Goal: Task Accomplishment & Management: Complete application form

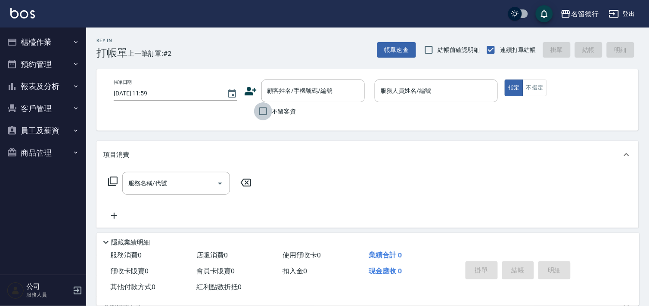
click at [260, 113] on input "不留客資" at bounding box center [263, 111] width 18 height 18
checkbox input "true"
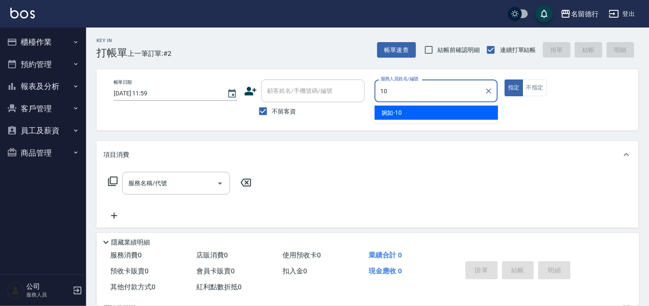
type input "婉如-10"
type button "true"
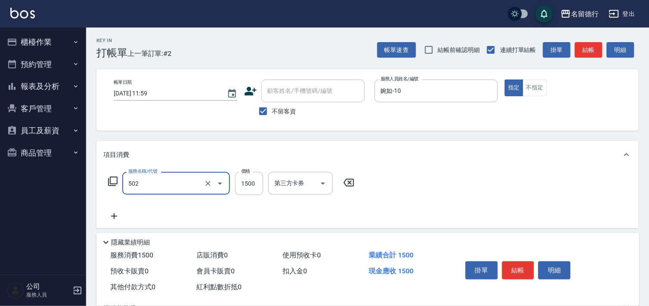
type input "染髮(502)"
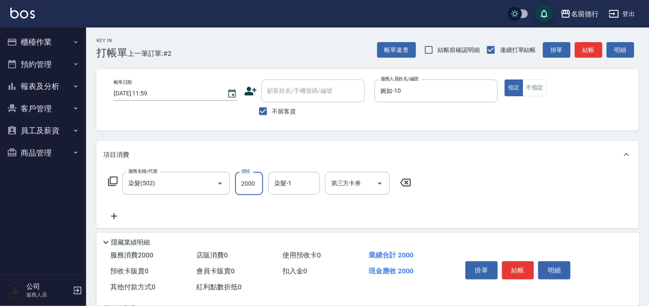
type input "2000"
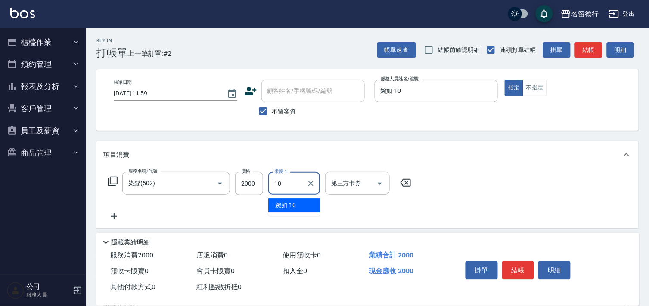
type input "婉如-10"
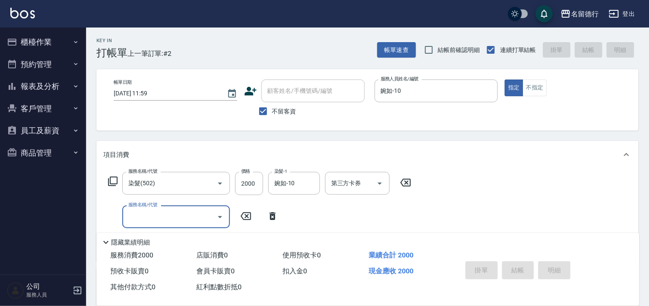
type input "[DATE] 17:43"
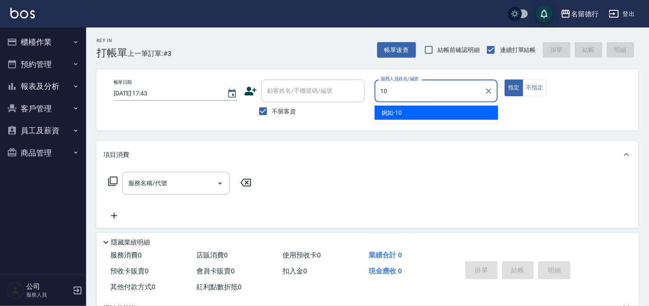
type input "婉如-10"
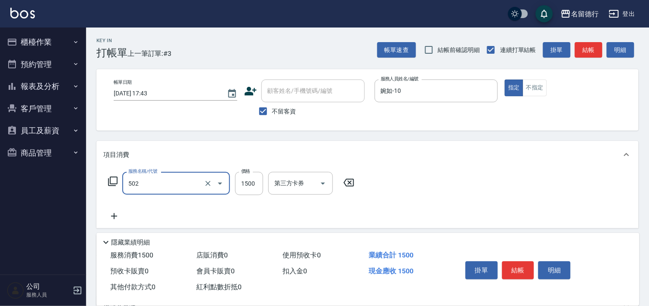
type input "染髮(502)"
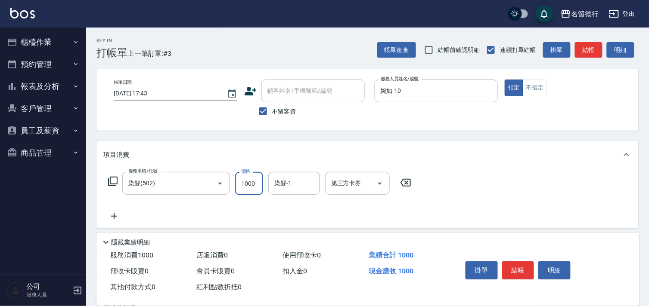
type input "1000"
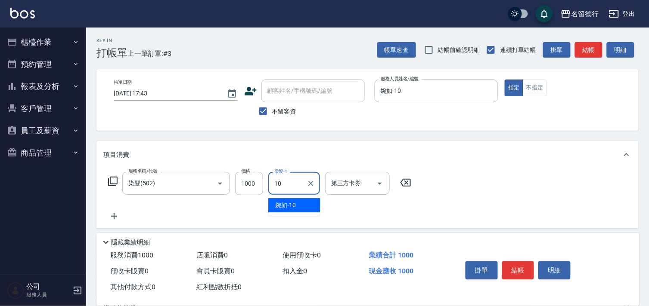
type input "婉如-10"
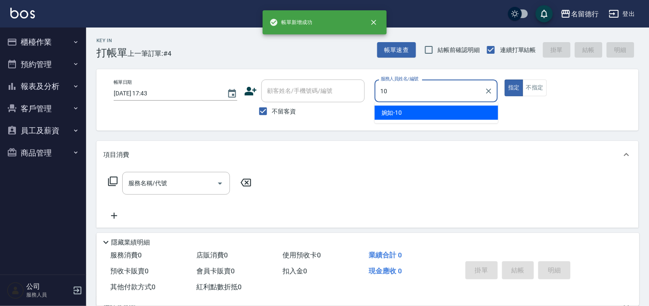
type input "婉如-10"
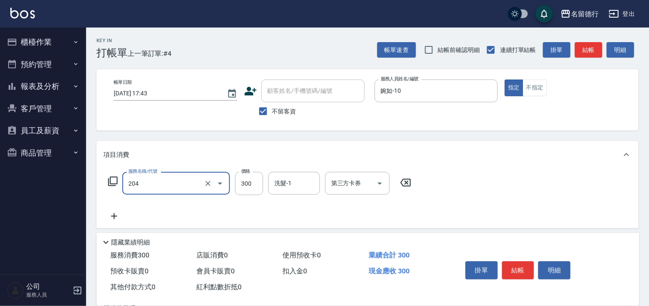
type input "洗髮(204)"
type input "400"
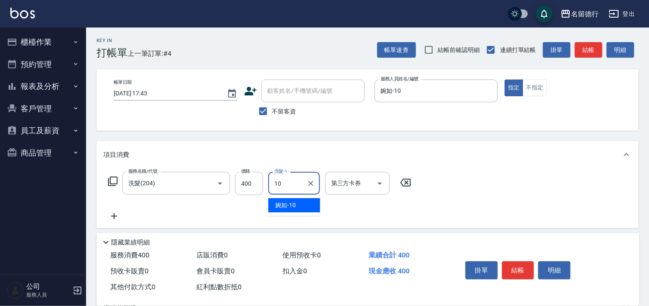
type input "婉如-10"
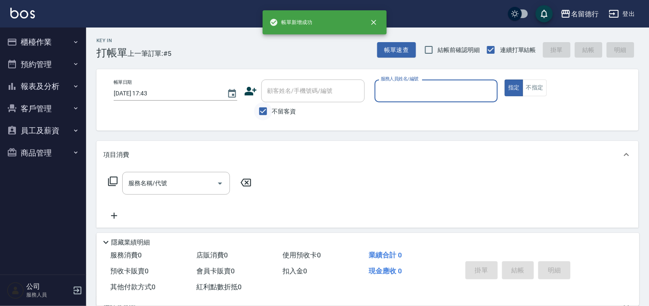
click at [261, 109] on input "不留客資" at bounding box center [263, 111] width 18 height 18
checkbox input "false"
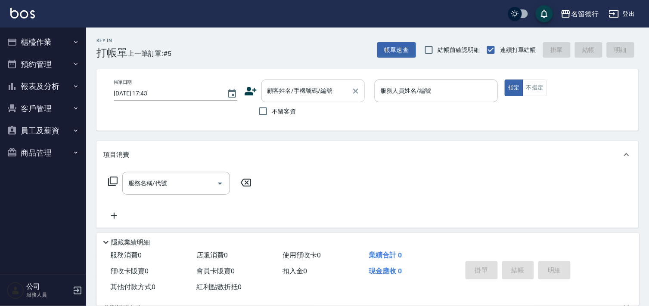
click at [274, 93] on div "顧客姓名/手機號碼/編號 顧客姓名/手機號碼/編號" at bounding box center [312, 91] width 103 height 23
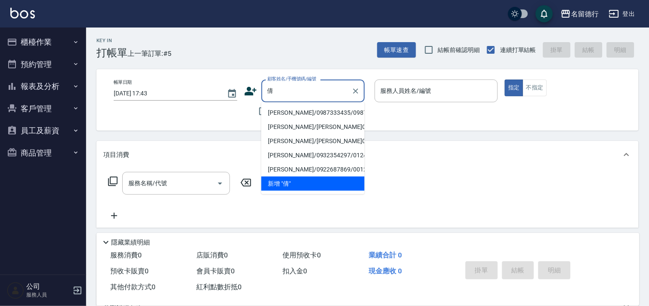
click at [285, 114] on li "[PERSON_NAME]/0987333435/0987333435" at bounding box center [312, 113] width 103 height 14
type input "[PERSON_NAME]/0987333435/0987333435"
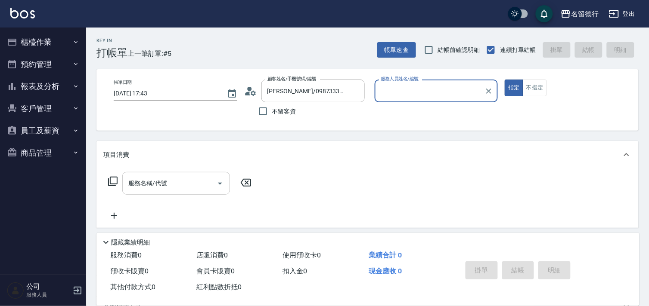
type input "婉如-10"
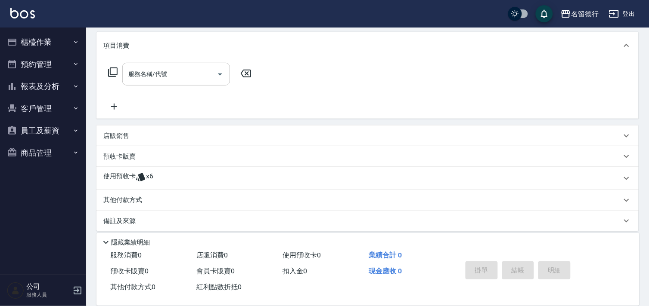
scroll to position [115, 0]
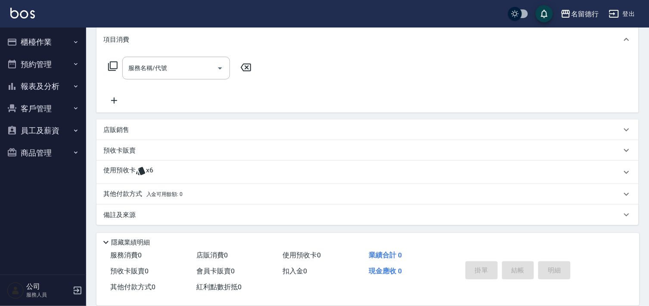
click at [128, 170] on p "使用預收卡" at bounding box center [119, 172] width 32 height 13
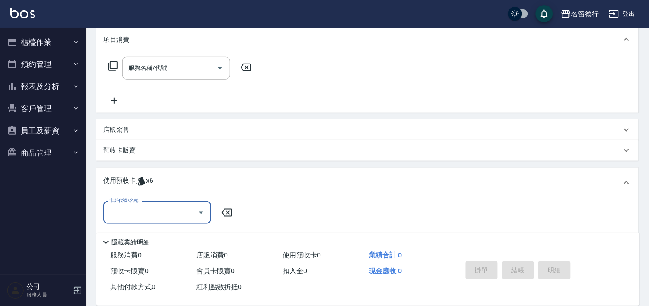
scroll to position [0, 0]
click at [121, 218] on input "卡券代號/名稱" at bounding box center [150, 212] width 87 height 15
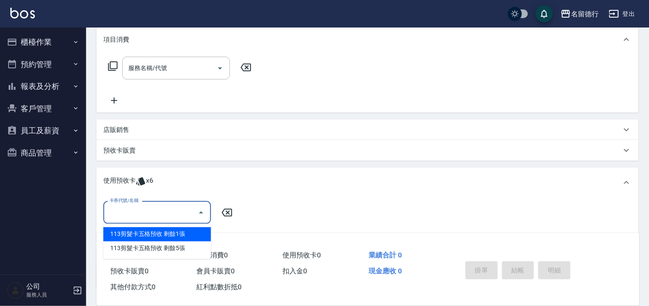
click at [121, 234] on div "113剪髮卡五格預收 剩餘1張" at bounding box center [157, 235] width 108 height 14
type input "113剪髮卡五格預收"
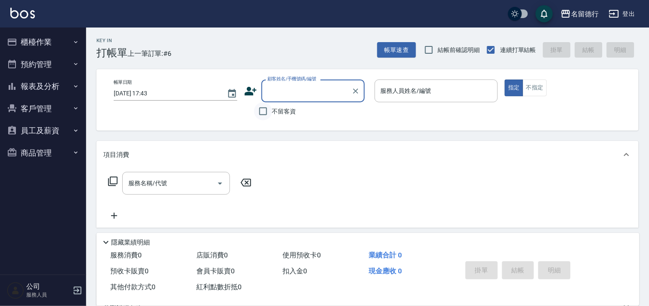
click at [266, 110] on input "不留客資" at bounding box center [263, 111] width 18 height 18
checkbox input "true"
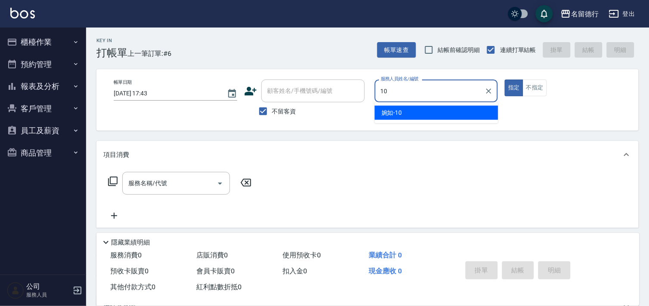
type input "婉如-10"
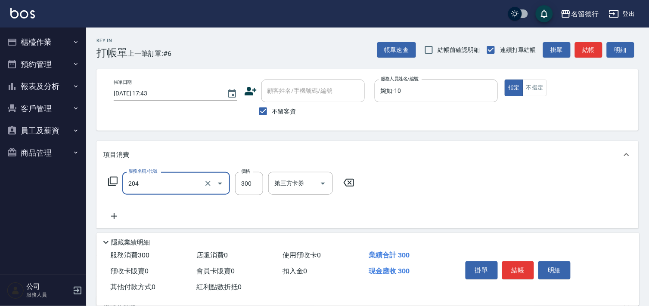
type input "洗髮(204)"
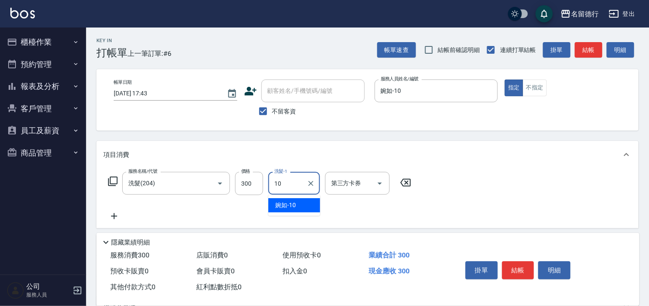
type input "婉如-10"
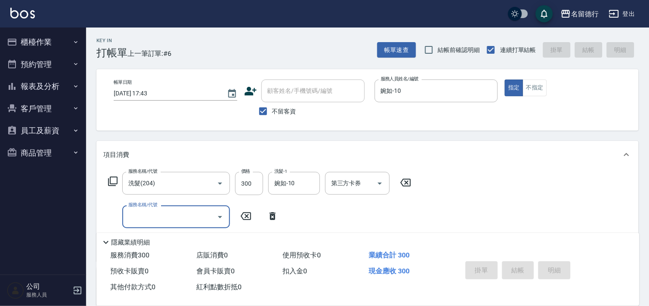
type input "[DATE] 17:44"
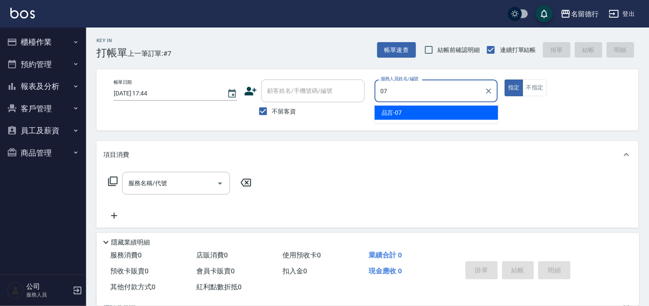
click at [469, 115] on div "品言 -07" at bounding box center [436, 113] width 124 height 14
type input "品言-07"
click at [143, 184] on div "服務名稱/代號 服務名稱/代號" at bounding box center [176, 183] width 108 height 23
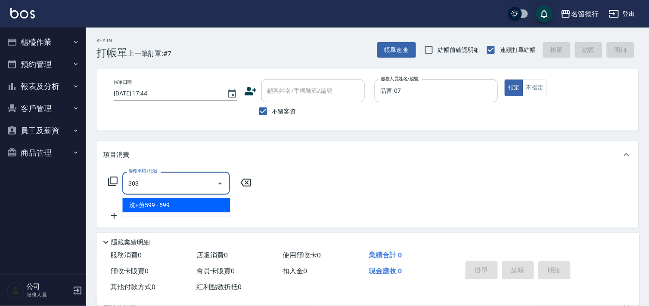
click at [167, 205] on span "洗+剪599 - 599" at bounding box center [176, 205] width 108 height 14
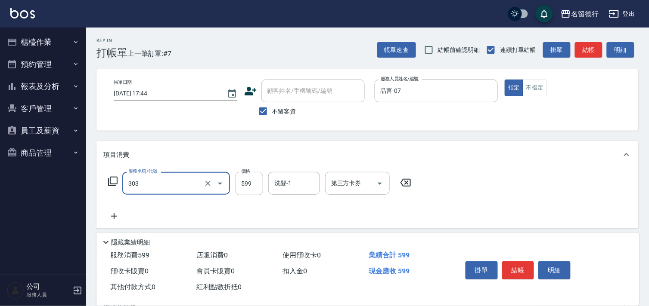
click at [260, 184] on input "599" at bounding box center [249, 183] width 28 height 23
type input "洗+剪599(303)"
type input "800"
click at [283, 184] on div "洗髮-1 洗髮-1" at bounding box center [294, 183] width 52 height 23
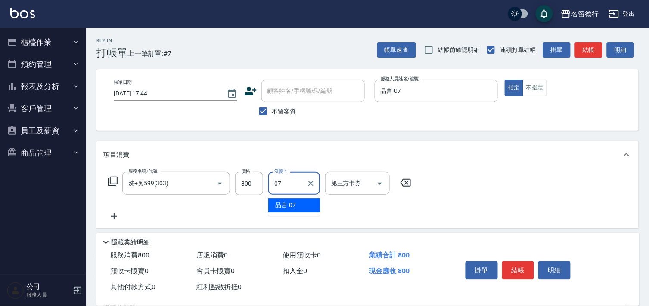
click at [292, 204] on span "品言 -07" at bounding box center [285, 205] width 21 height 9
type input "品言-07"
click at [535, 208] on div "服務名稱/代號 洗+剪599(303) 服務名稱/代號 價格 800 價格 洗髮-1 品言-07 洗髮-1 第三方卡券 第三方卡券" at bounding box center [367, 199] width 542 height 60
click at [524, 270] on button "結帳" at bounding box center [518, 271] width 32 height 18
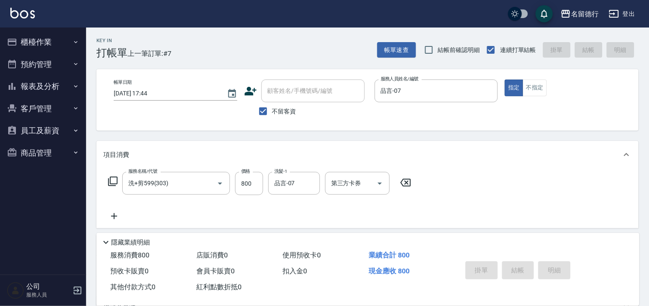
type input "[DATE] 18:04"
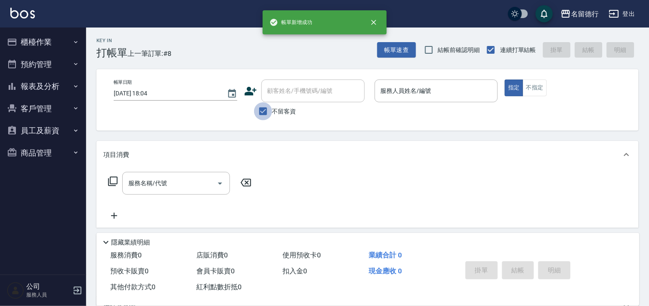
drag, startPoint x: 261, startPoint y: 108, endPoint x: 271, endPoint y: 106, distance: 10.1
click at [262, 110] on input "不留客資" at bounding box center [263, 111] width 18 height 18
checkbox input "false"
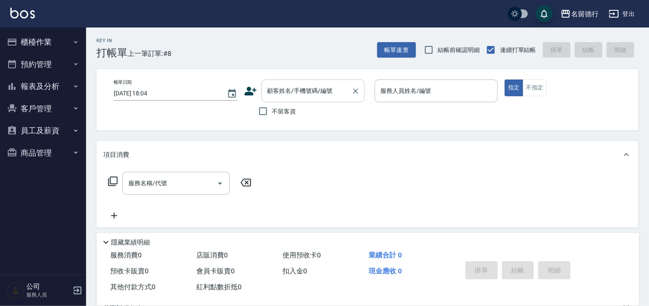
click at [275, 102] on div "顧客姓名/手機號碼/編號" at bounding box center [312, 91] width 103 height 23
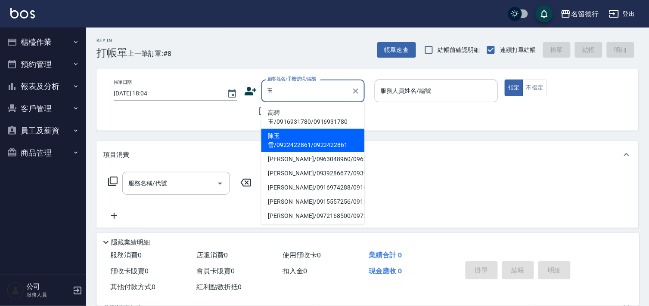
click at [294, 143] on li "陳玉雪/0922422861/0922422861" at bounding box center [312, 140] width 103 height 23
type input "陳玉雪/0922422861/0922422861"
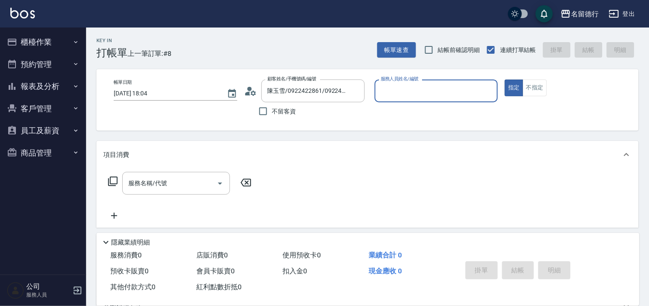
type input "品言-07"
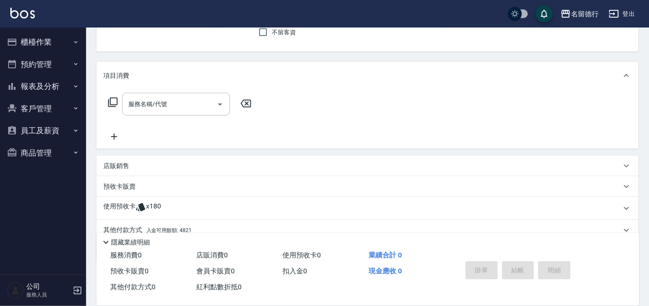
scroll to position [96, 0]
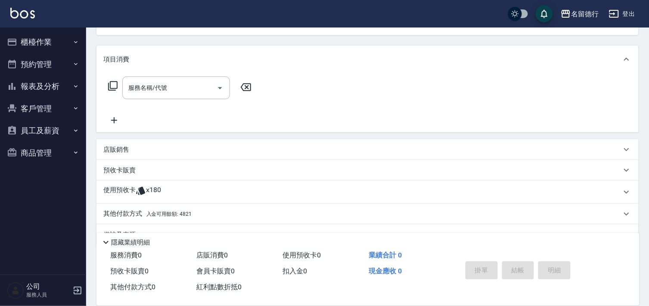
click at [126, 190] on p "使用預收卡" at bounding box center [119, 192] width 32 height 13
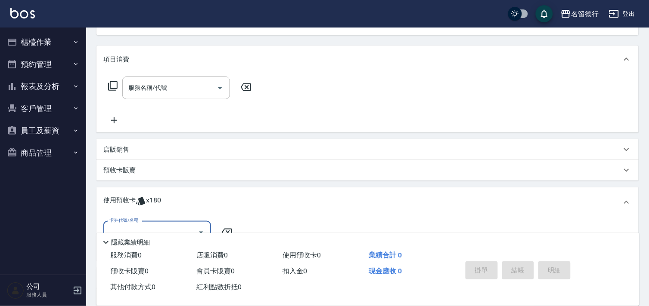
scroll to position [0, 0]
click at [173, 233] on div "隱藏業績明細" at bounding box center [367, 240] width 543 height 15
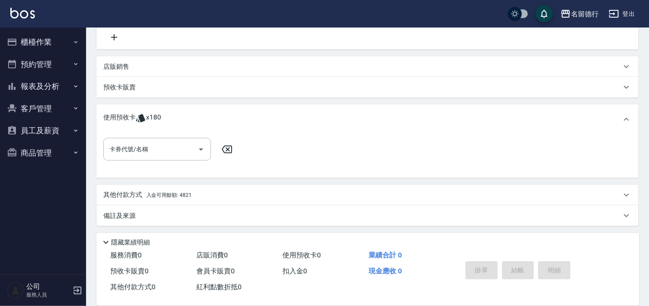
scroll to position [179, 0]
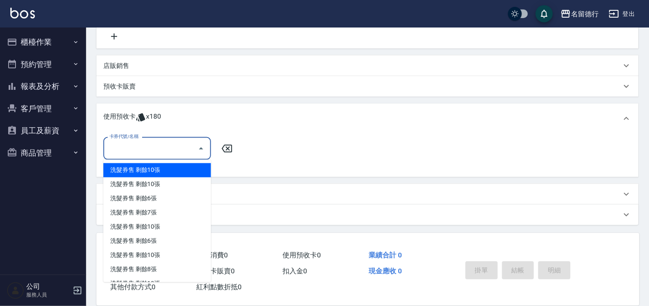
click at [162, 153] on input "卡券代號/名稱" at bounding box center [150, 148] width 87 height 15
click at [179, 175] on div "洗髮券售 剩餘10張" at bounding box center [157, 171] width 108 height 14
type input "洗髮券售"
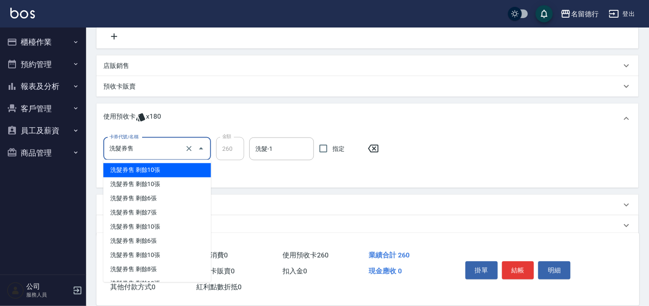
click at [158, 143] on input "洗髮券售" at bounding box center [145, 149] width 76 height 15
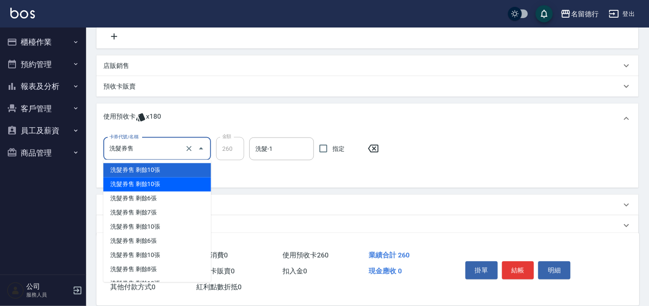
click at [175, 188] on div "洗髮券售 剩餘10張" at bounding box center [157, 185] width 108 height 14
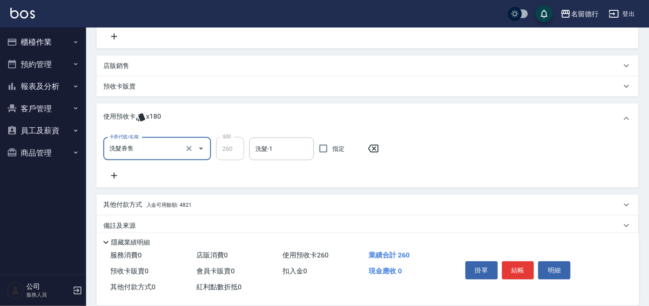
click at [157, 151] on input "洗髮券售" at bounding box center [145, 149] width 76 height 15
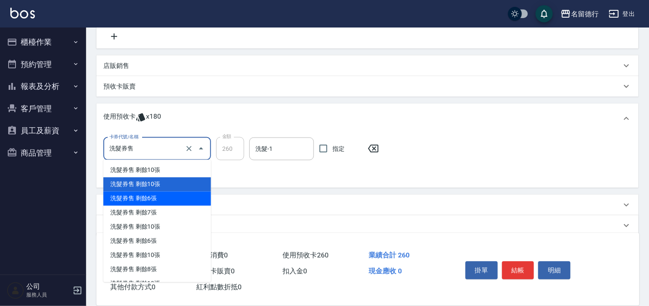
click at [164, 198] on div "洗髮券售 剩餘6張" at bounding box center [157, 199] width 108 height 14
type input "300"
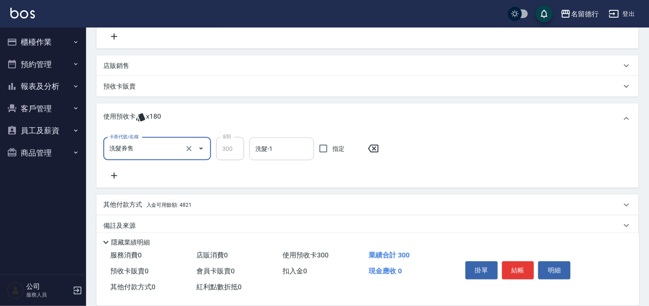
click at [286, 150] on input "洗髮-1" at bounding box center [281, 149] width 57 height 15
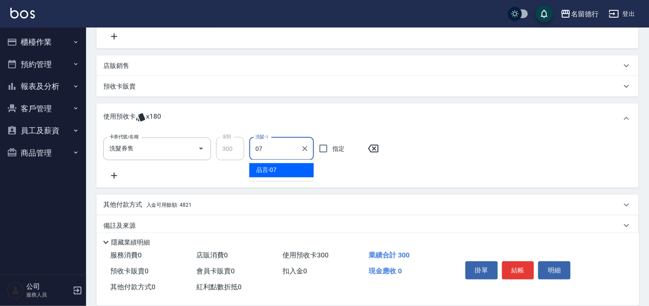
click at [293, 171] on div "品言 -07" at bounding box center [281, 171] width 65 height 14
type input "品言-07"
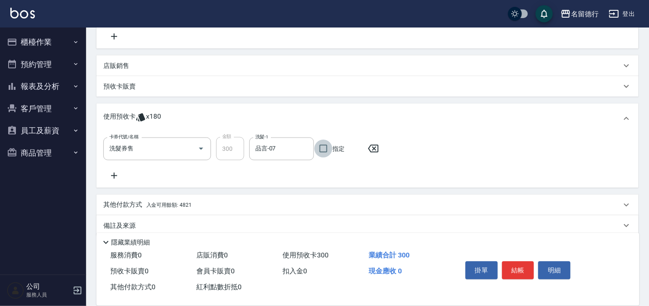
click at [321, 154] on input "指定" at bounding box center [323, 149] width 18 height 18
checkbox input "true"
click at [515, 272] on button "結帳" at bounding box center [518, 271] width 32 height 18
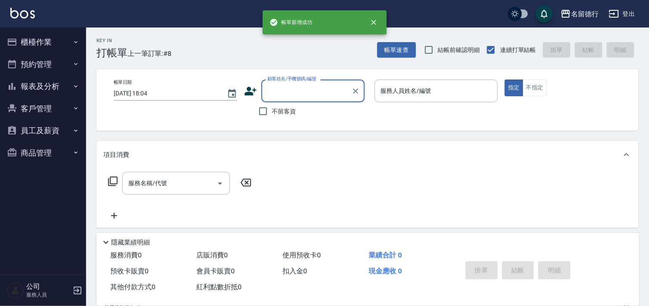
scroll to position [0, 0]
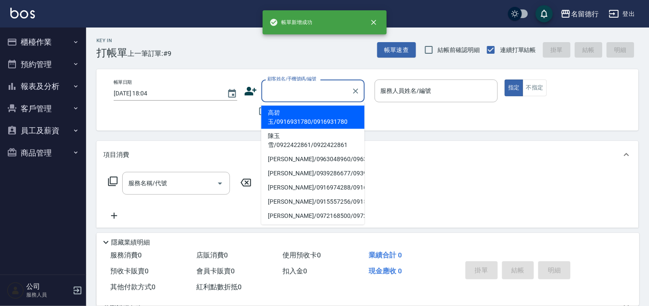
click at [290, 93] on input "顧客姓名/手機號碼/編號" at bounding box center [306, 90] width 83 height 15
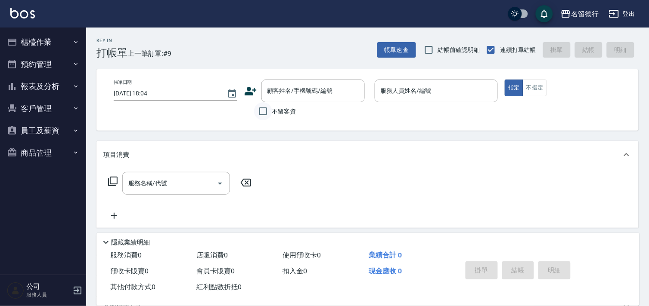
drag, startPoint x: 244, startPoint y: 113, endPoint x: 265, endPoint y: 106, distance: 22.3
click at [245, 113] on div "不留客資" at bounding box center [304, 111] width 121 height 18
click at [266, 110] on input "不留客資" at bounding box center [263, 111] width 18 height 18
checkbox input "true"
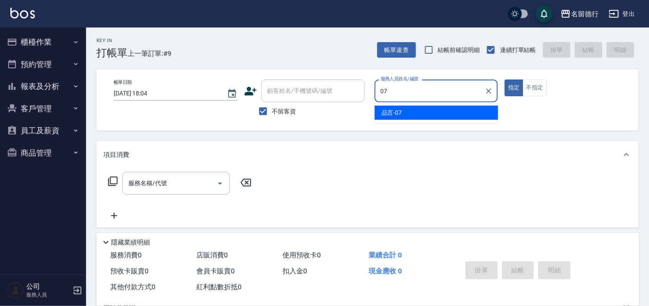
click at [431, 118] on div "品言 -07" at bounding box center [436, 113] width 124 height 14
type input "品言-07"
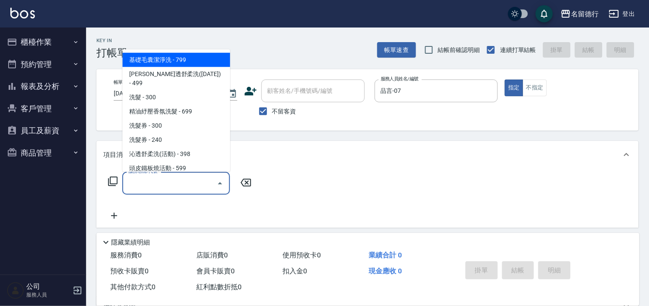
click at [142, 187] on input "服務名稱/代號" at bounding box center [169, 183] width 87 height 15
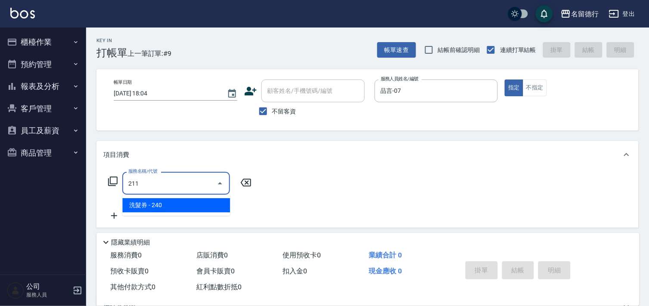
click at [169, 207] on span "洗髮券 - 240" at bounding box center [176, 205] width 108 height 14
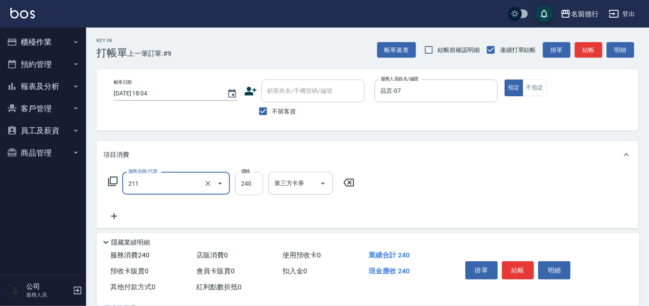
type input "洗髮券(211)"
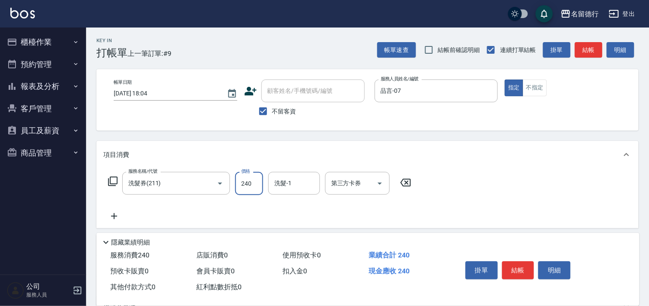
click at [248, 181] on input "240" at bounding box center [249, 183] width 28 height 23
type input "260"
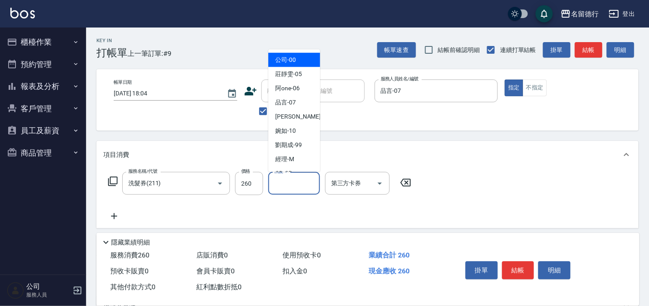
click at [287, 183] on div "洗髮-1 洗髮-1" at bounding box center [294, 183] width 52 height 23
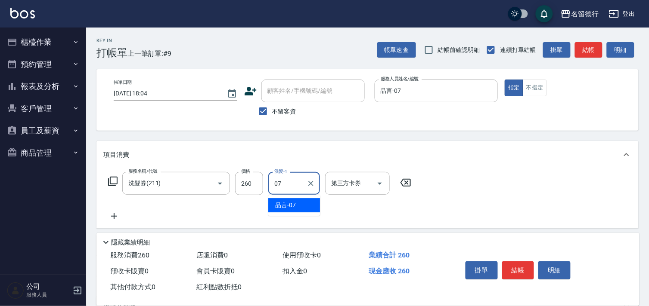
click at [291, 201] on span "品言 -07" at bounding box center [285, 205] width 21 height 9
type input "品言-07"
click at [345, 182] on div "第三方卡券 第三方卡券" at bounding box center [357, 183] width 65 height 23
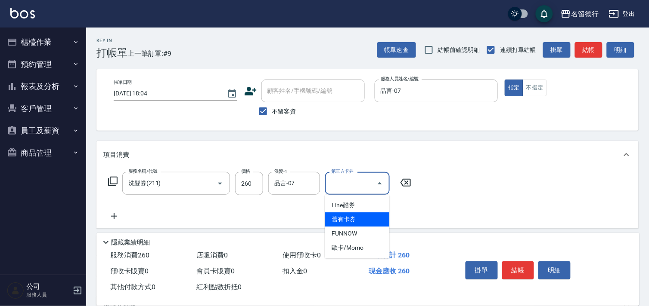
click at [351, 219] on span "舊有卡券" at bounding box center [356, 220] width 65 height 14
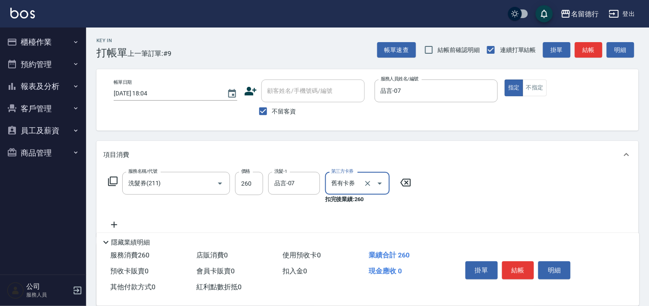
type input "舊有卡券"
click at [541, 203] on div "服務名稱/代號 洗髮券(211) 服務名稱/代號 價格 260 價格 洗髮-1 品言-07 洗髮-1 第三方卡券 舊有卡券 第三方卡券 扣完後業績: 260" at bounding box center [367, 203] width 542 height 68
click at [518, 264] on button "結帳" at bounding box center [518, 271] width 32 height 18
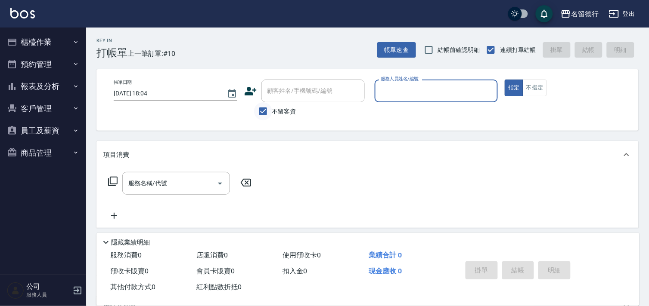
click at [264, 113] on input "不留客資" at bounding box center [263, 111] width 18 height 18
checkbox input "false"
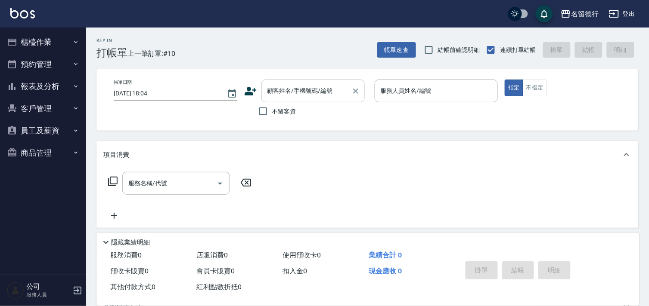
click at [271, 85] on input "顧客姓名/手機號碼/編號" at bounding box center [306, 90] width 83 height 15
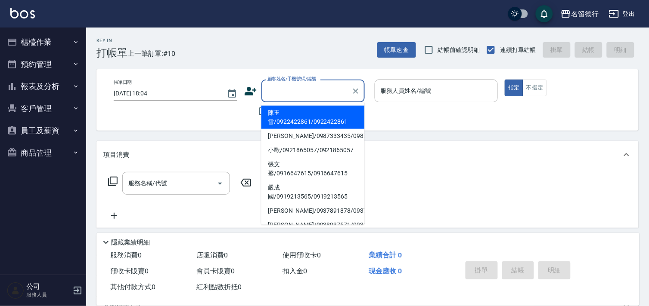
type input "ㄠ"
type input "l"
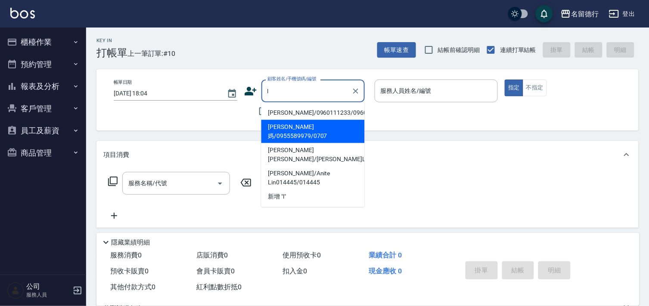
click at [298, 127] on li "[PERSON_NAME]媽/0955589979/0707" at bounding box center [312, 131] width 103 height 23
type input "[PERSON_NAME]媽/0955589979/0707"
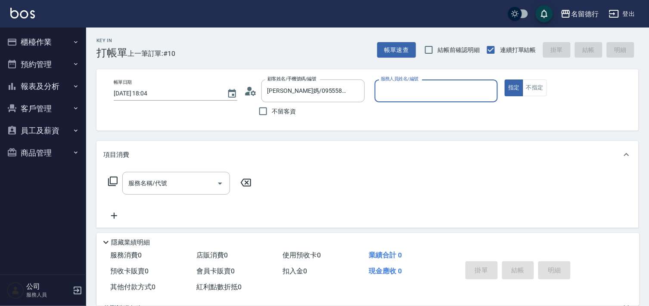
type input "品言-07"
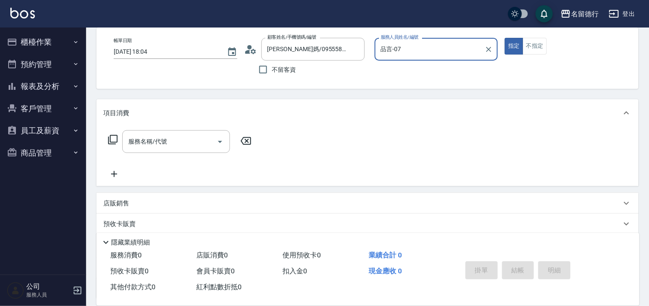
scroll to position [115, 0]
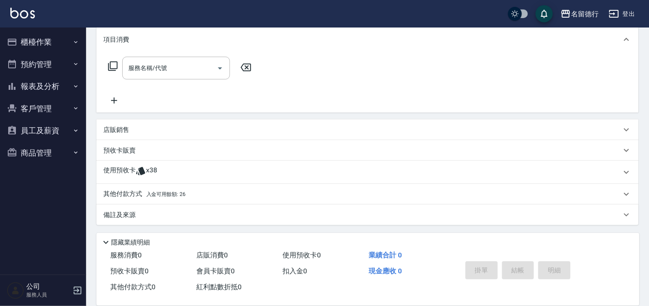
click at [146, 170] on span "x38" at bounding box center [151, 172] width 11 height 13
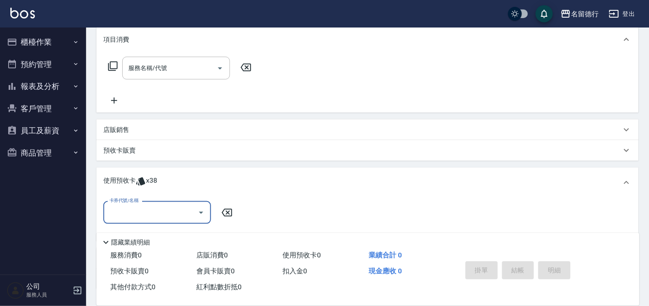
scroll to position [0, 0]
click at [166, 203] on div "卡券代號/名稱" at bounding box center [157, 212] width 108 height 23
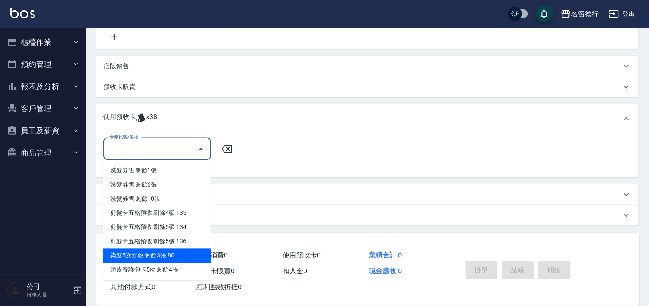
scroll to position [179, 0]
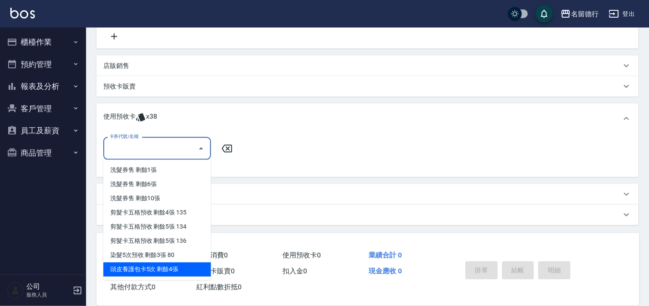
click at [176, 273] on div "頭皮養護包卡5次 剩餘4張" at bounding box center [157, 270] width 108 height 14
type input "頭皮養護包卡5次"
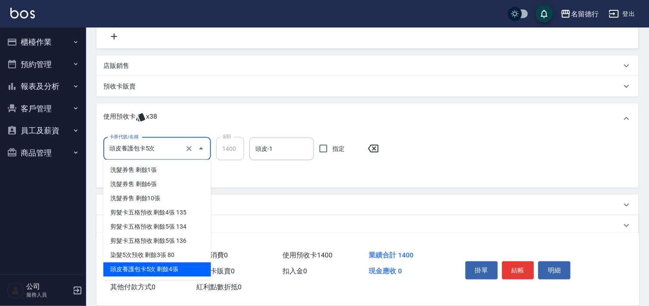
click at [140, 154] on input "頭皮養護包卡5次" at bounding box center [145, 149] width 76 height 15
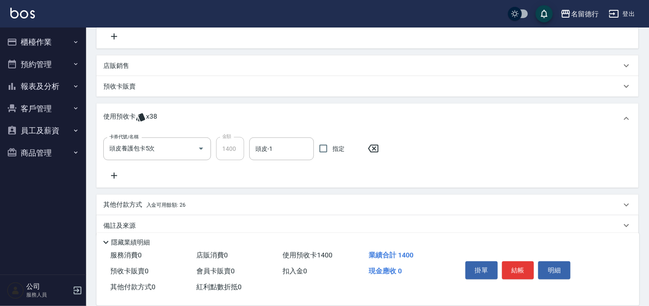
click at [377, 151] on icon at bounding box center [373, 149] width 10 height 8
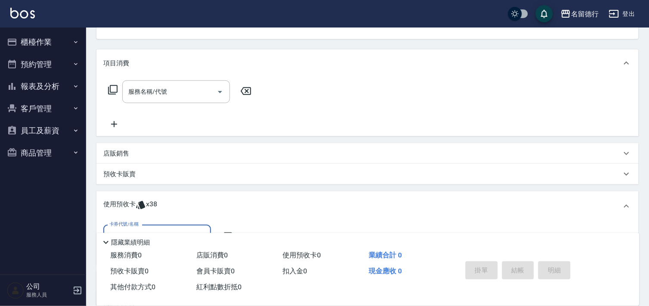
scroll to position [0, 0]
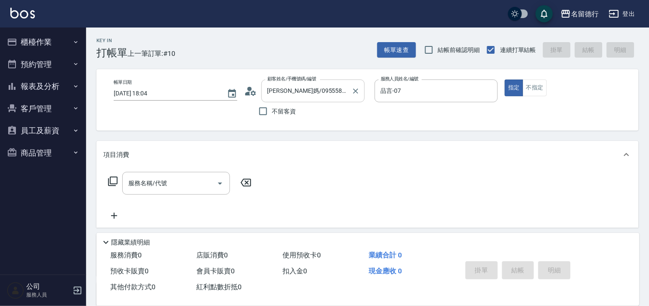
click at [293, 93] on input "[PERSON_NAME]媽/0955589979/0707" at bounding box center [306, 90] width 83 height 15
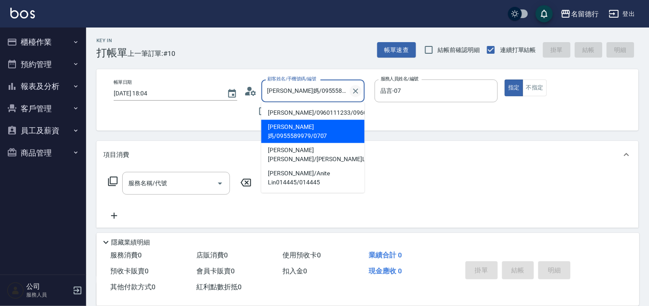
click at [355, 91] on icon "Clear" at bounding box center [355, 91] width 5 height 5
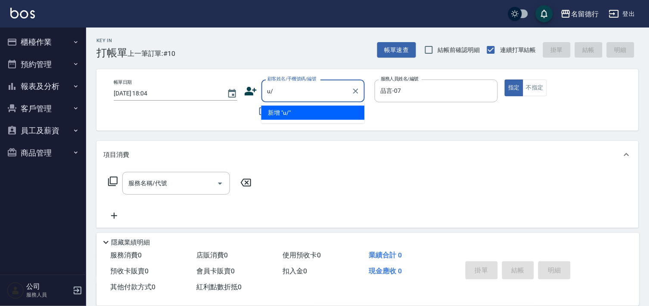
type input "u"
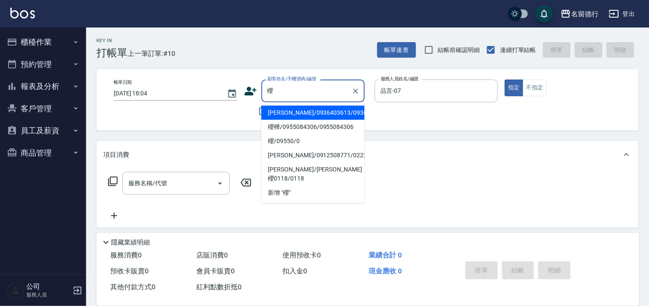
click at [298, 126] on li "櫻樺/0955084306/0955084306" at bounding box center [312, 127] width 103 height 14
type input "櫻樺/0955084306/0955084306"
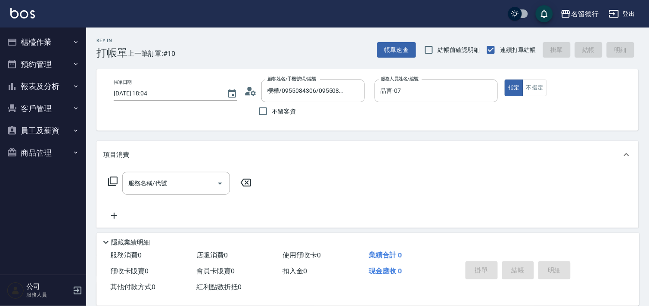
scroll to position [172, 0]
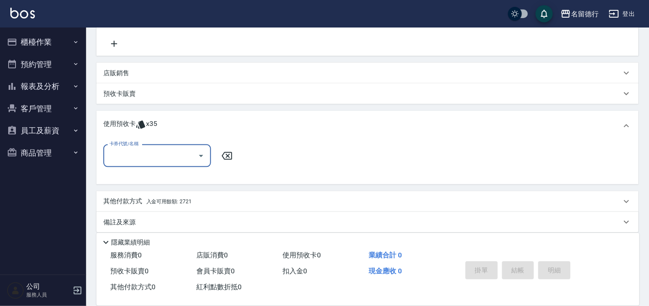
click at [138, 156] on input "卡券代號/名稱" at bounding box center [150, 155] width 87 height 15
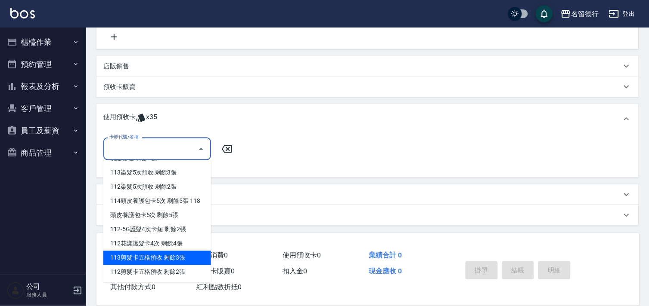
scroll to position [179, 0]
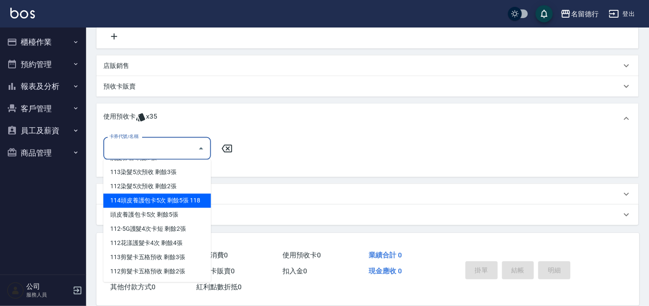
click at [153, 194] on div "114頭皮養護包卡5次 剩餘5張 118" at bounding box center [157, 201] width 108 height 14
type input "114頭皮養護包卡5次 118"
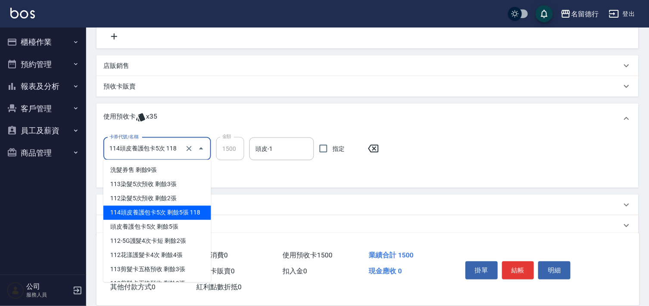
click at [151, 151] on input "114頭皮養護包卡5次 118" at bounding box center [145, 149] width 76 height 15
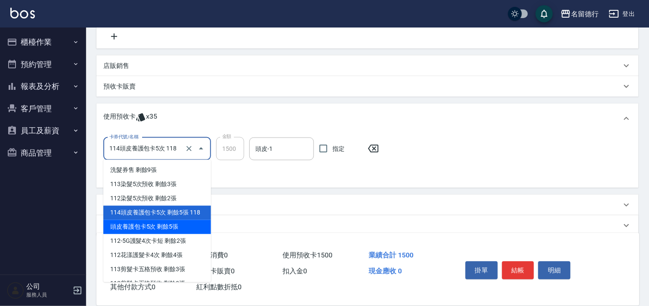
click at [375, 145] on icon at bounding box center [373, 149] width 22 height 10
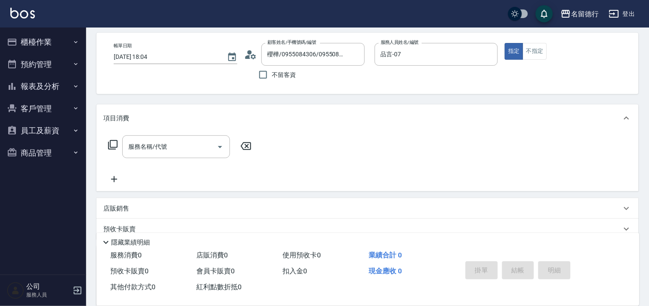
scroll to position [36, 0]
click at [354, 51] on icon "Clear" at bounding box center [355, 55] width 9 height 9
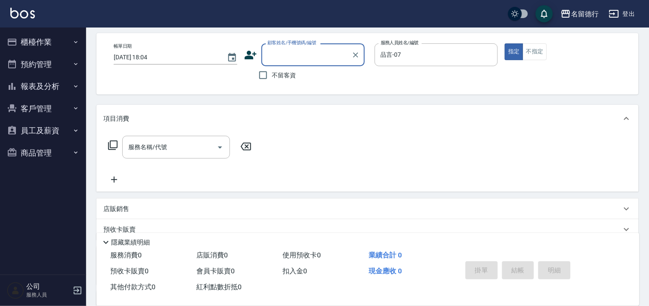
scroll to position [0, 0]
click at [306, 56] on input "顧客姓名/手機號碼/編號" at bounding box center [306, 54] width 83 height 15
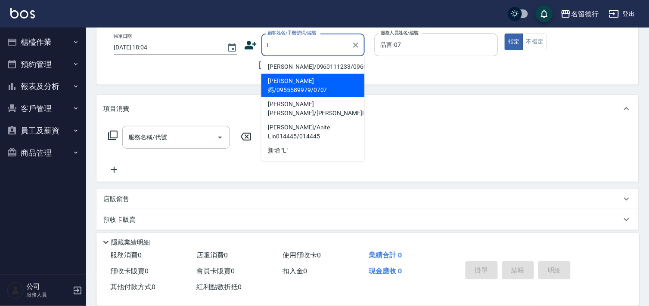
scroll to position [36, 0]
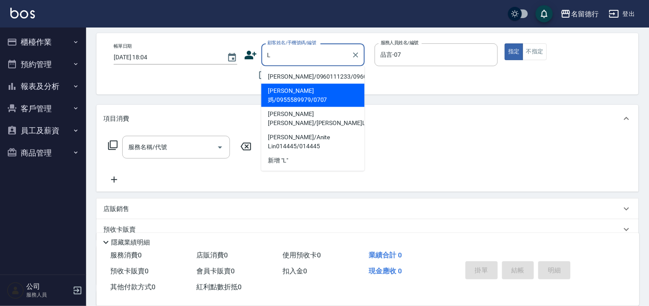
click at [300, 91] on li "[PERSON_NAME]媽/0955589979/0707" at bounding box center [312, 95] width 103 height 23
type input "[PERSON_NAME]媽/0955589979/0707"
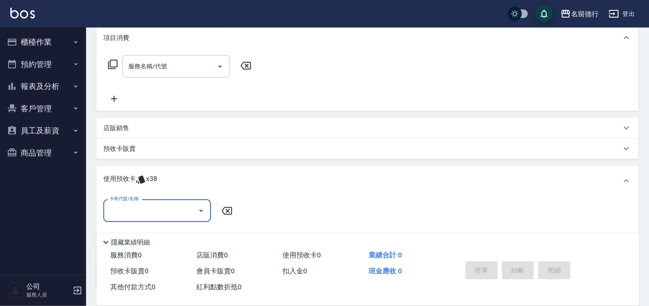
scroll to position [179, 0]
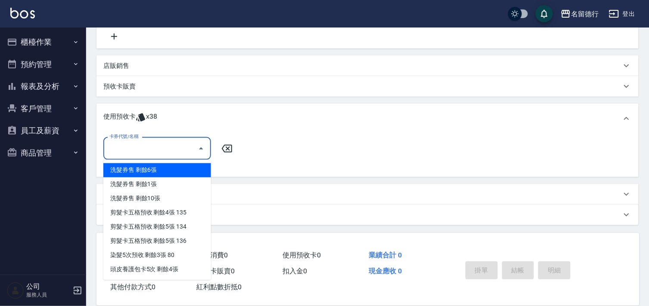
click at [140, 144] on input "卡券代號/名稱" at bounding box center [150, 148] width 87 height 15
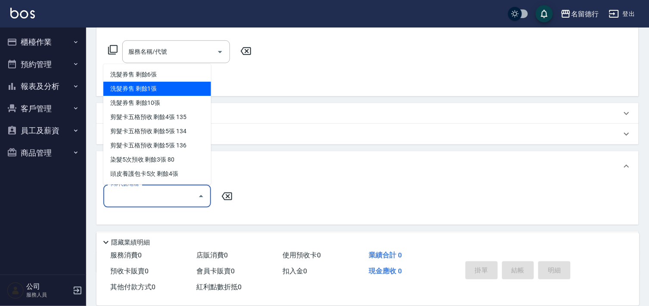
click at [92, 69] on div "Key In 打帳單 上一筆訂單:#10 帳單速查 結帳前確認明細 連續打單結帳 掛單 結帳 明細 帳單日期 [DATE] 18:04 顧客姓名/手機號碼/編…" at bounding box center [367, 125] width 562 height 459
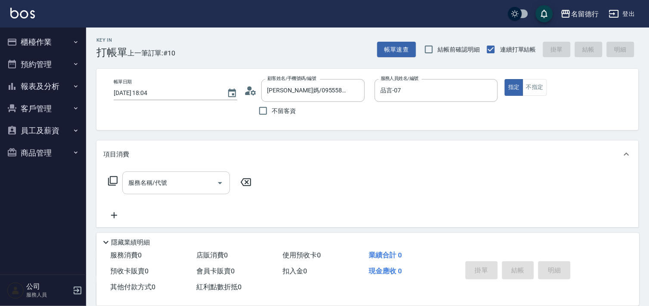
scroll to position [0, 0]
click at [114, 183] on icon at bounding box center [113, 181] width 10 height 10
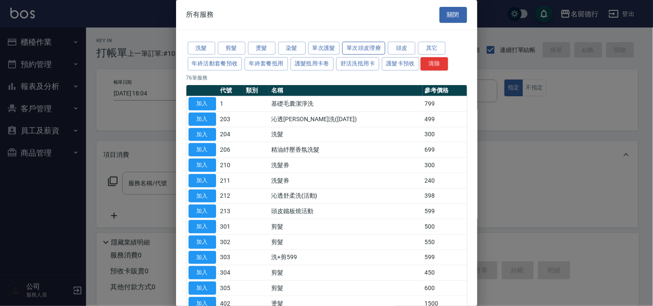
click at [362, 46] on button "單次頭皮理療" at bounding box center [363, 48] width 43 height 13
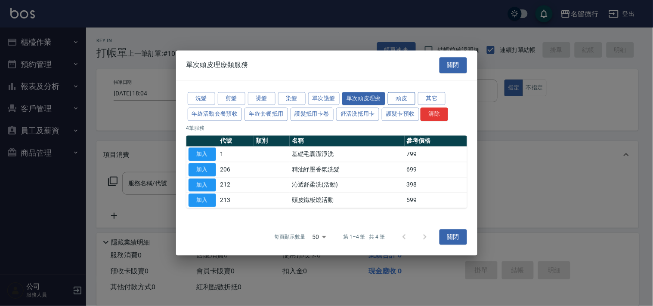
click at [395, 95] on button "頭皮" at bounding box center [402, 98] width 28 height 13
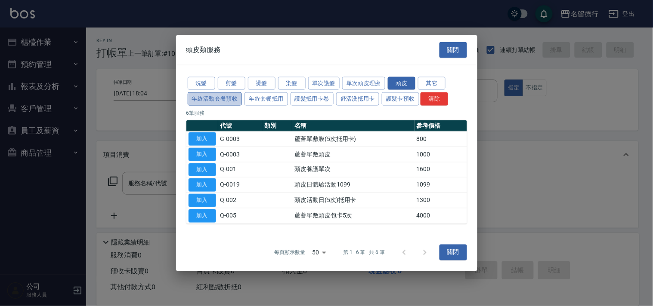
click at [235, 99] on button "年終活動套餐預收" at bounding box center [215, 99] width 55 height 13
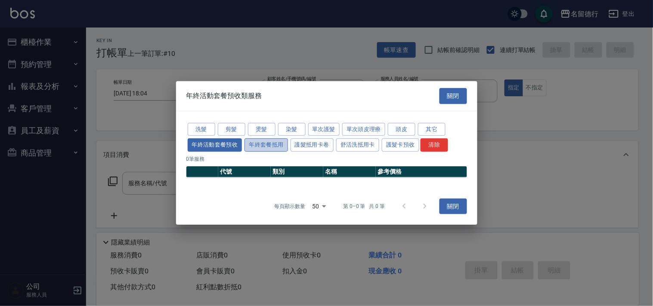
click at [268, 144] on button "年終套餐抵用" at bounding box center [265, 145] width 43 height 13
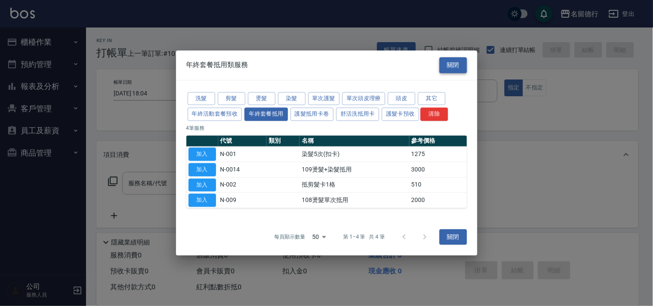
click at [463, 63] on button "關閉" at bounding box center [453, 65] width 28 height 16
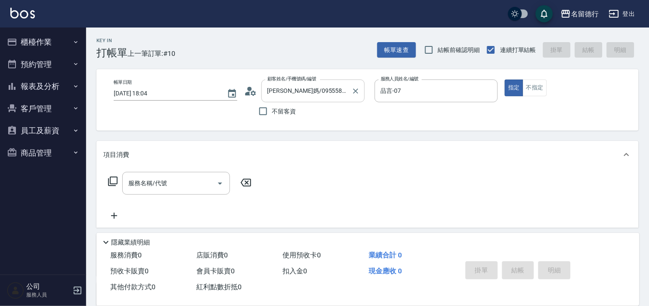
click at [311, 88] on input "[PERSON_NAME]媽/0955589979/0707" at bounding box center [306, 90] width 83 height 15
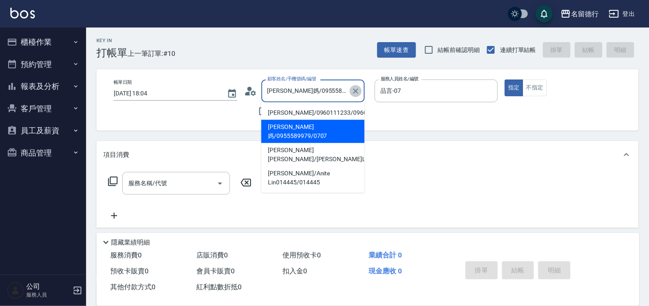
click at [355, 88] on icon "Clear" at bounding box center [355, 91] width 9 height 9
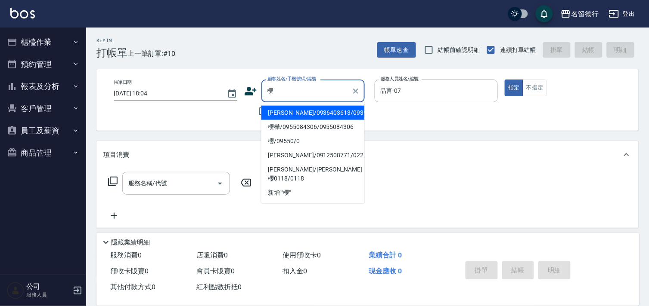
click at [292, 129] on li "櫻樺/0955084306/0955084306" at bounding box center [312, 127] width 103 height 14
type input "櫻樺/0955084306/0955084306"
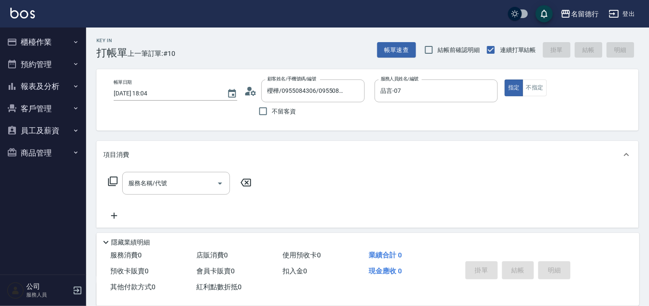
scroll to position [179, 0]
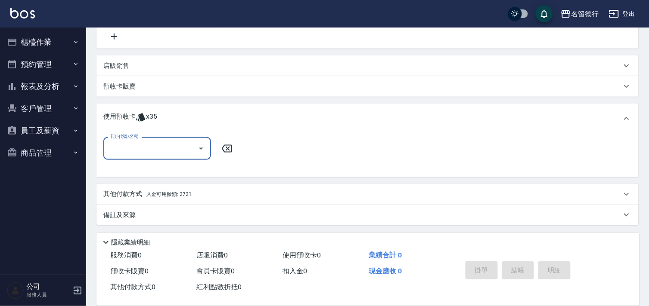
click at [108, 151] on input "卡券代號/名稱" at bounding box center [150, 148] width 87 height 15
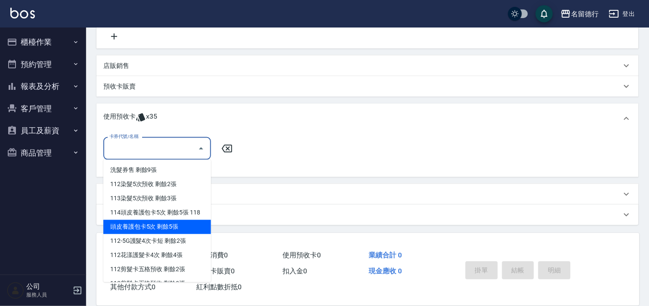
click at [179, 235] on div "頭皮養護包卡5次 剩餘5張" at bounding box center [157, 227] width 108 height 14
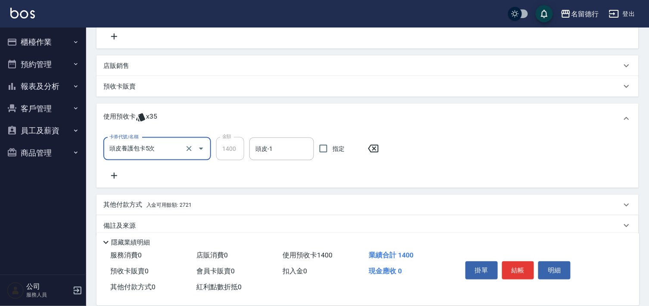
click at [160, 157] on div "頭皮養護包卡5次 卡券代號/名稱" at bounding box center [157, 149] width 108 height 23
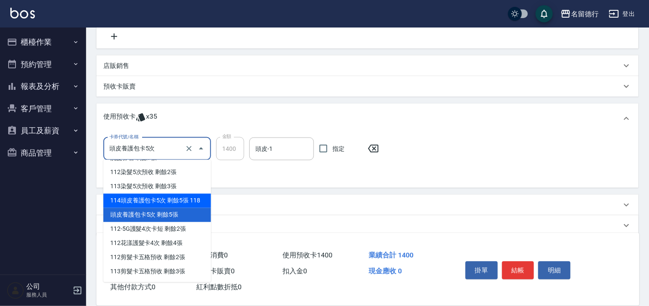
scroll to position [0, 0]
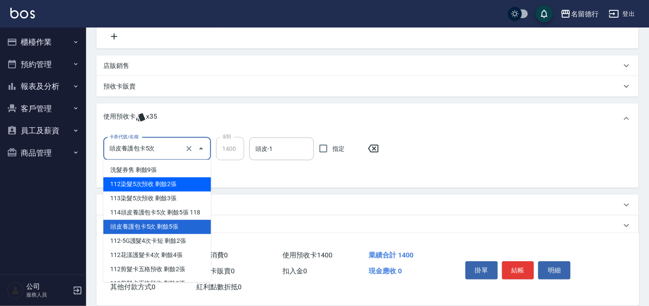
click at [291, 177] on div "卡券代號/名稱 頭皮養護包卡5次 卡券代號/名稱 金額 1400 金額 頭皮-1 頭皮-1 指定" at bounding box center [367, 159] width 528 height 44
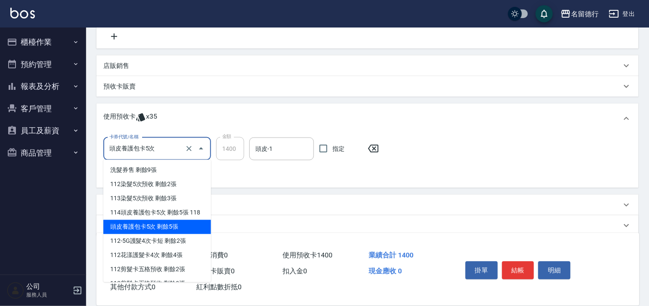
click at [159, 147] on input "頭皮養護包卡5次" at bounding box center [145, 149] width 76 height 15
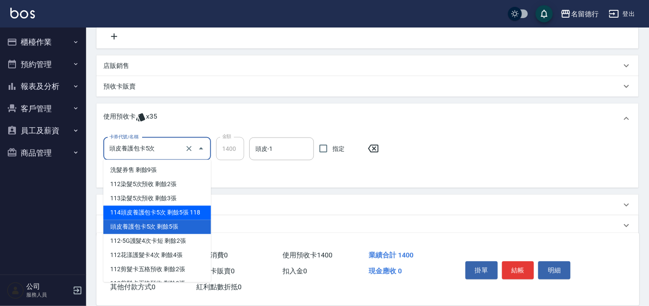
click at [106, 218] on div "114頭皮養護包卡5次 剩餘5張 118" at bounding box center [157, 213] width 108 height 14
type input "114頭皮養護包卡5次 118"
type input "1500"
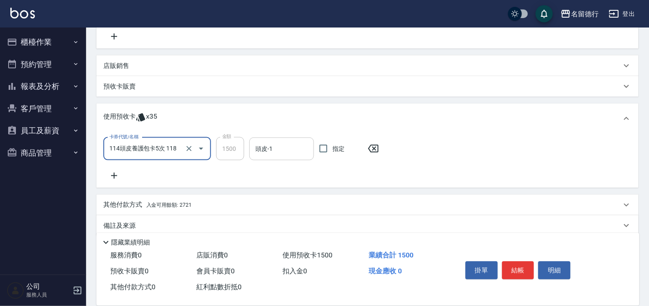
click at [265, 151] on input "頭皮-1" at bounding box center [281, 149] width 57 height 15
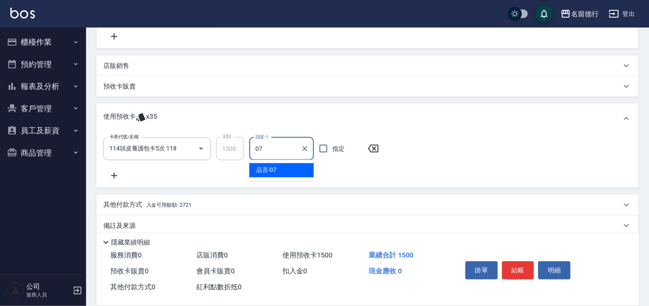
click at [266, 169] on span "品言 -07" at bounding box center [266, 170] width 21 height 9
type input "品言-07"
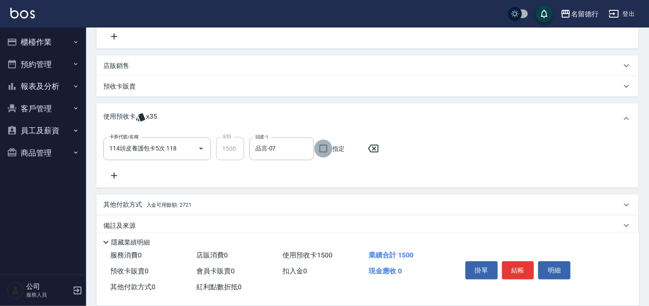
click at [328, 151] on input "指定" at bounding box center [323, 149] width 18 height 18
checkbox input "true"
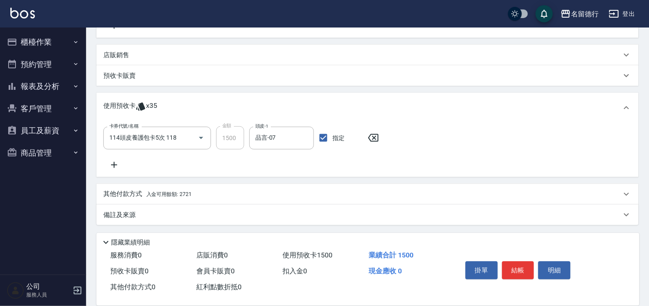
scroll to position [191, 0]
click at [517, 263] on button "結帳" at bounding box center [518, 271] width 32 height 18
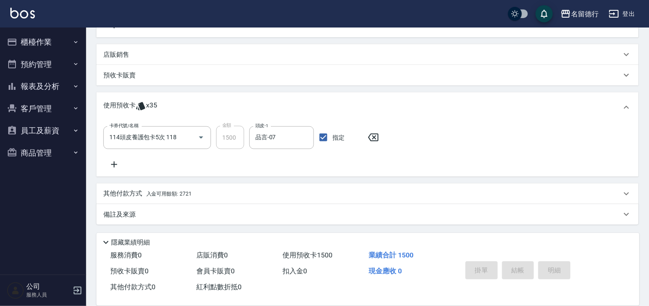
type input "[DATE] 18:08"
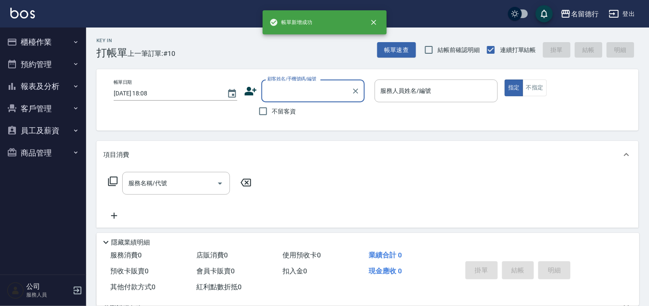
scroll to position [0, 0]
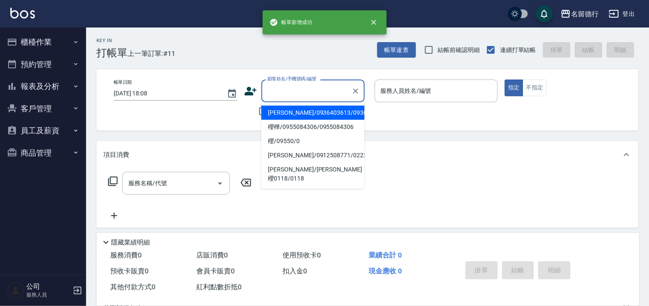
click at [281, 91] on input "顧客姓名/手機號碼/編號" at bounding box center [306, 90] width 83 height 15
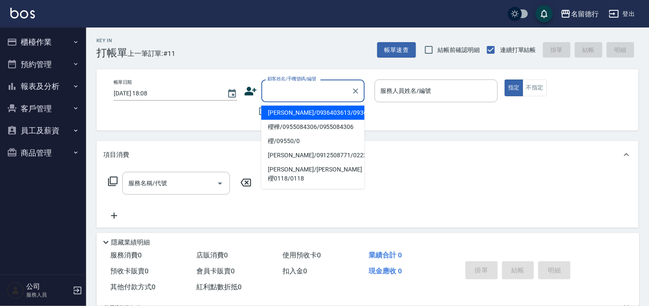
type input "ㄠ"
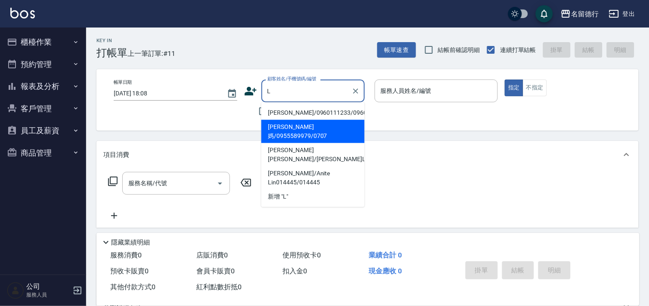
click at [288, 127] on li "[PERSON_NAME]媽/0955589979/0707" at bounding box center [312, 131] width 103 height 23
type input "[PERSON_NAME]媽/0955589979/0707"
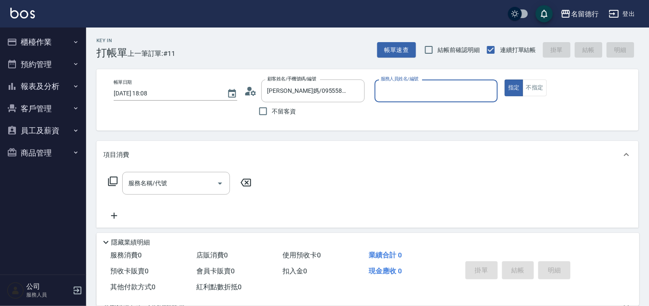
type input "品言-07"
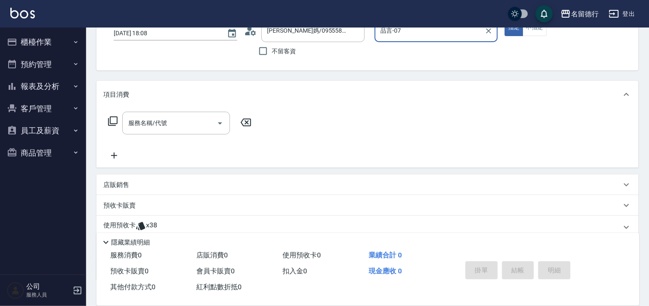
scroll to position [115, 0]
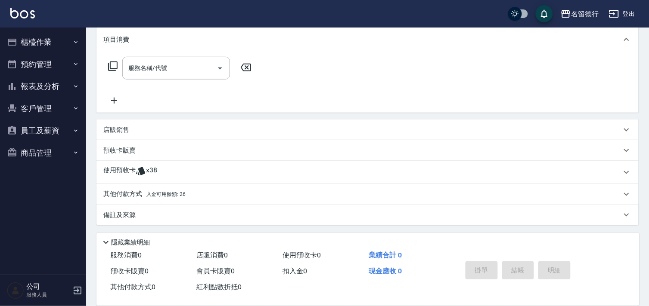
click at [146, 173] on span "x38" at bounding box center [151, 172] width 11 height 13
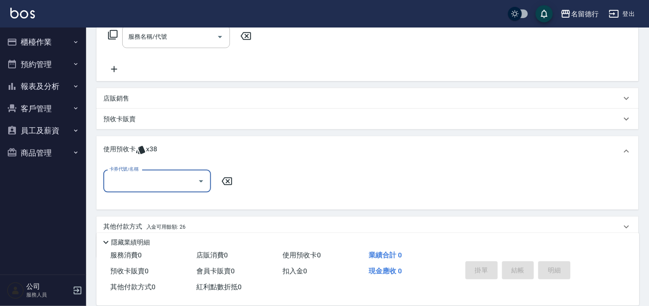
scroll to position [179, 0]
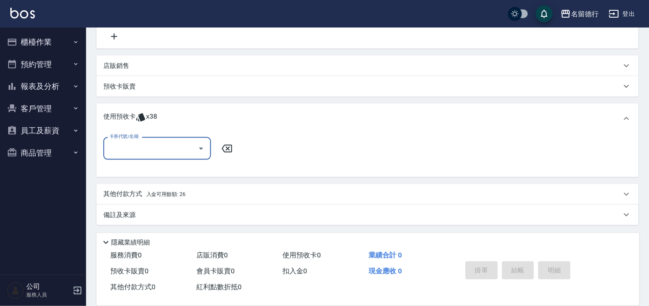
click at [173, 151] on input "卡券代號/名稱" at bounding box center [150, 148] width 87 height 15
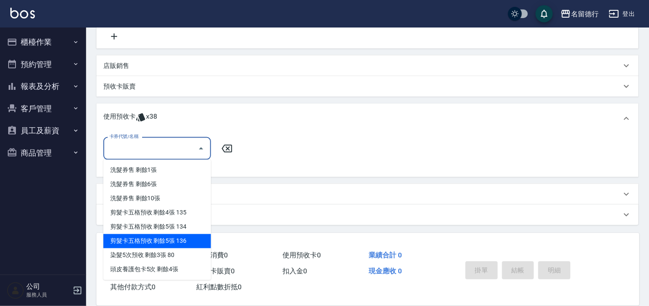
click at [167, 244] on div "剪髮卡五格預收 剩餘5張 136" at bounding box center [157, 242] width 108 height 14
type input "剪髮卡五格預收 136"
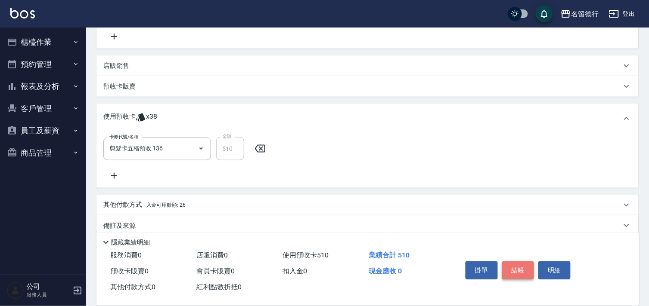
click at [518, 268] on button "結帳" at bounding box center [518, 271] width 32 height 18
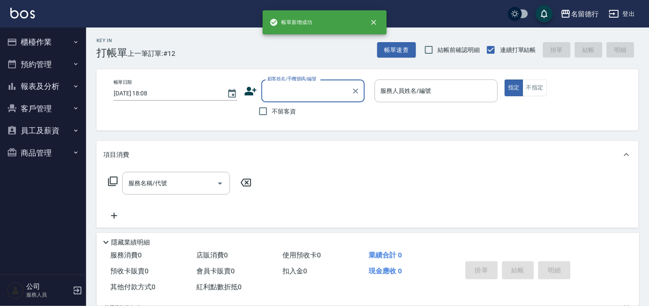
scroll to position [0, 0]
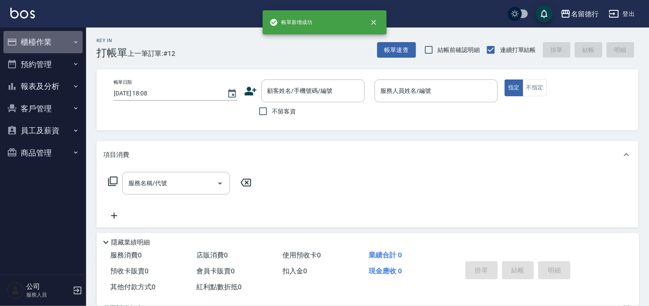
click at [23, 40] on button "櫃檯作業" at bounding box center [42, 42] width 79 height 22
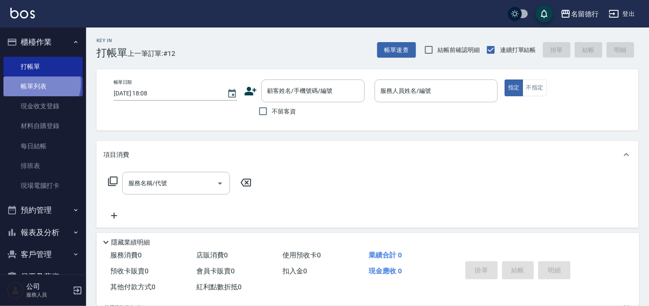
click at [38, 83] on link "帳單列表" at bounding box center [42, 87] width 79 height 20
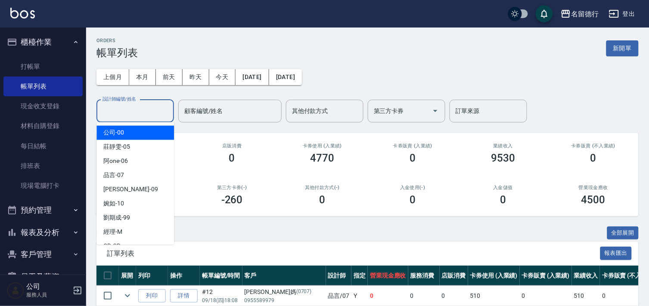
click at [152, 114] on input "設計師編號/姓名" at bounding box center [135, 111] width 70 height 15
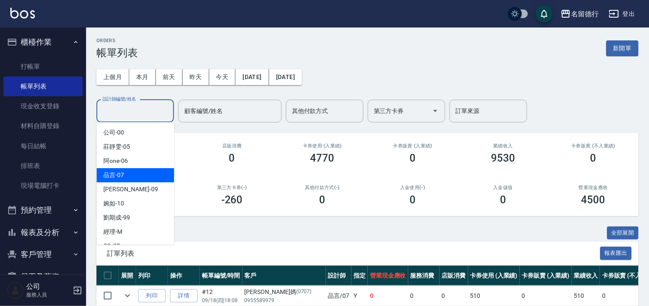
click at [127, 178] on div "品言 -07" at bounding box center [134, 175] width 77 height 14
type input "品言-07"
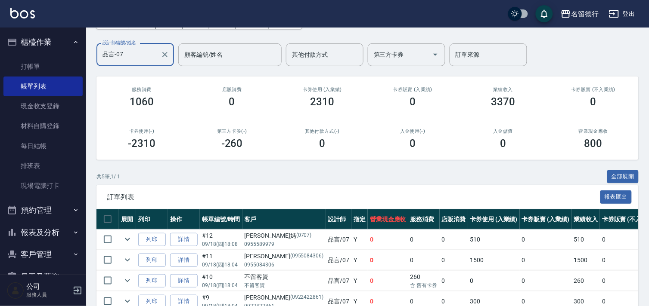
scroll to position [124, 0]
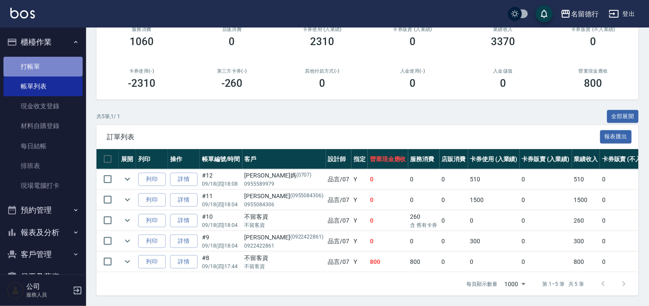
click at [50, 69] on link "打帳單" at bounding box center [42, 67] width 79 height 20
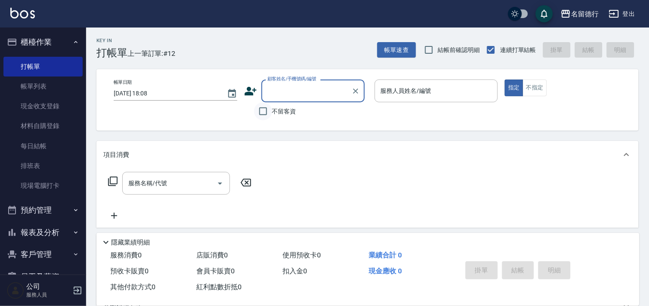
click at [270, 112] on input "不留客資" at bounding box center [263, 111] width 18 height 18
checkbox input "true"
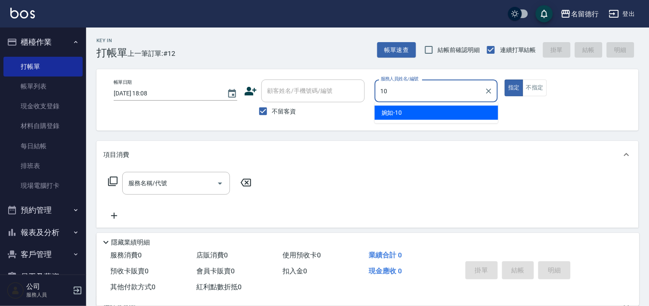
type input "婉如-10"
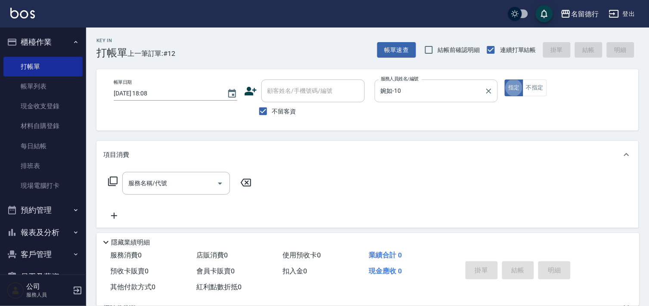
type button "true"
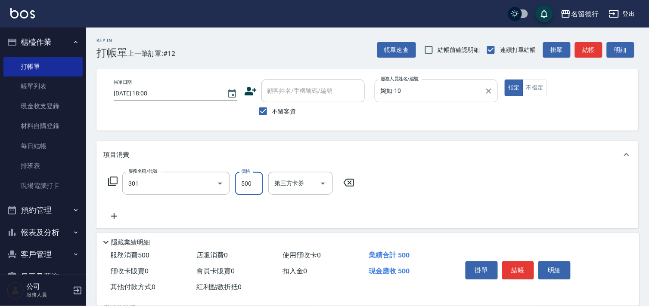
type input "剪髮(301)"
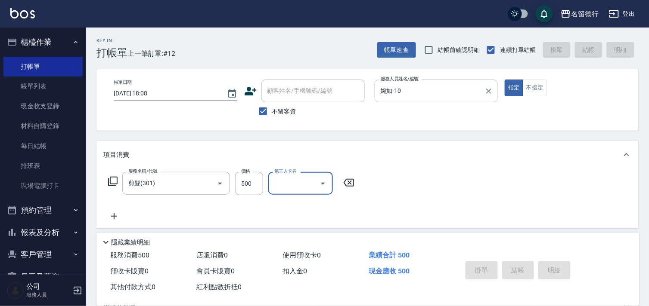
type input "[DATE] 18:22"
